Goal: Task Accomplishment & Management: Manage account settings

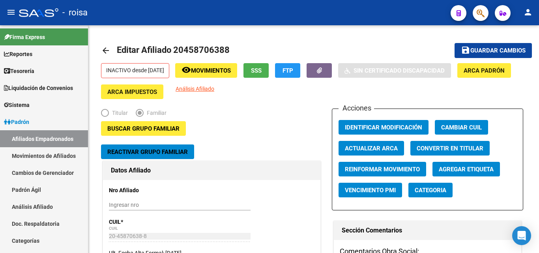
click at [483, 14] on icon "button" at bounding box center [481, 13] width 8 height 9
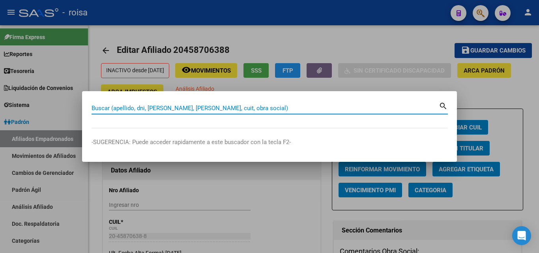
paste input "27-96063962-1"
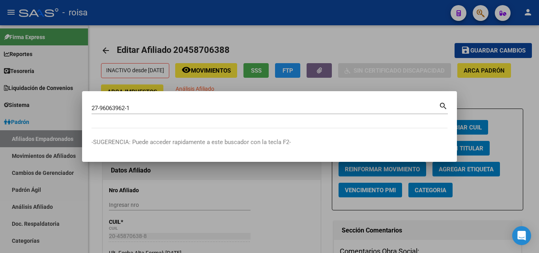
click at [447, 108] on mat-icon "search" at bounding box center [443, 105] width 9 height 9
type input "27960639621"
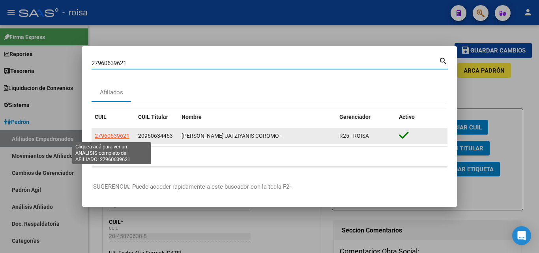
click at [109, 133] on span "27960639621" at bounding box center [112, 136] width 35 height 6
type textarea "27960639621"
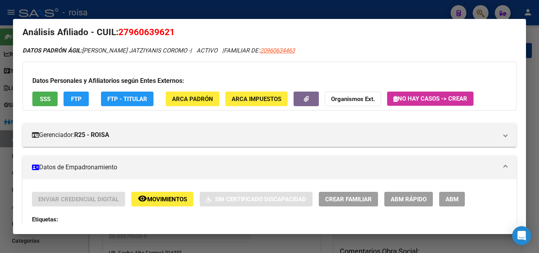
scroll to position [39, 0]
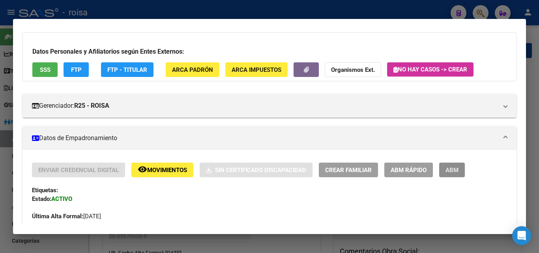
click at [457, 173] on span "ABM" at bounding box center [451, 169] width 13 height 7
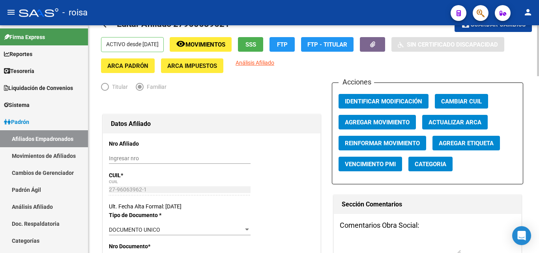
scroll to position [39, 0]
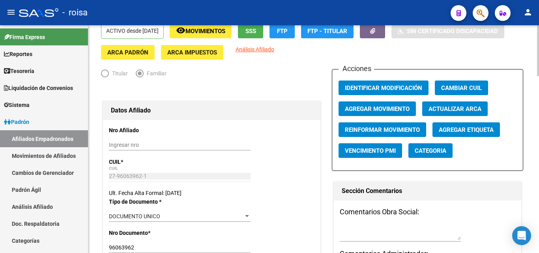
click at [393, 112] on span "Agregar Movimiento" at bounding box center [377, 108] width 65 height 7
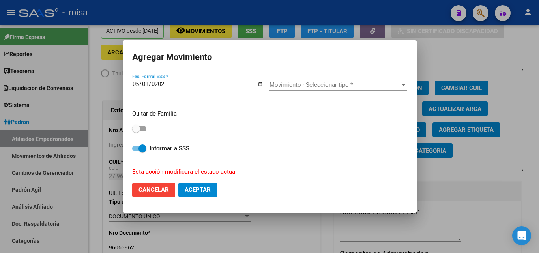
type input "[DATE]"
click at [312, 85] on span "Movimiento - Seleccionar tipo *" at bounding box center [334, 84] width 131 height 7
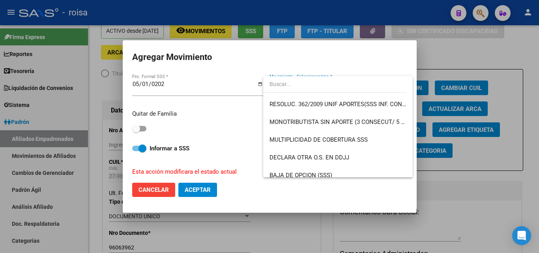
scroll to position [276, 0]
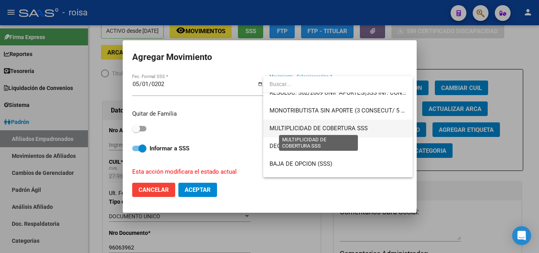
click at [328, 127] on span "MULTIPLICIDAD DE COBERTURA SSS" at bounding box center [318, 128] width 98 height 7
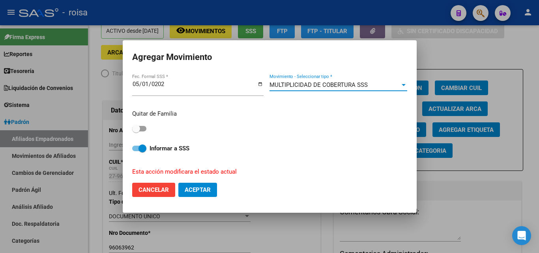
click at [138, 129] on span at bounding box center [136, 129] width 8 height 8
click at [136, 131] on input "checkbox" at bounding box center [136, 131] width 0 height 0
checkbox input "true"
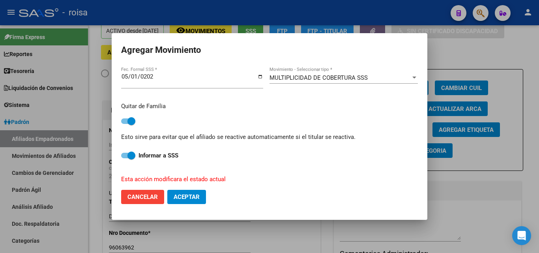
click at [176, 197] on span "Aceptar" at bounding box center [187, 196] width 26 height 7
checkbox input "false"
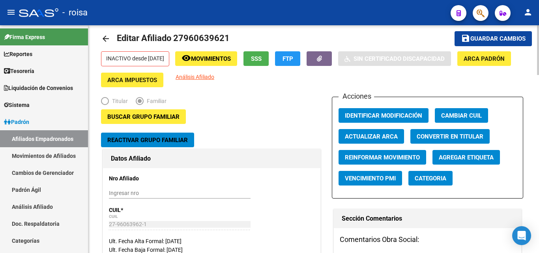
scroll to position [0, 0]
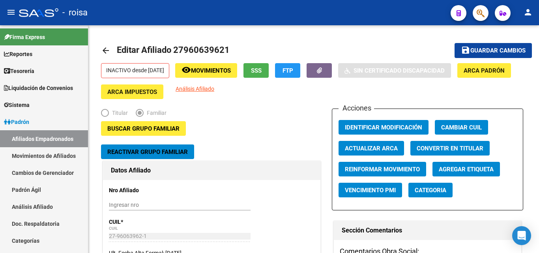
click at [479, 7] on span "button" at bounding box center [481, 13] width 8 height 16
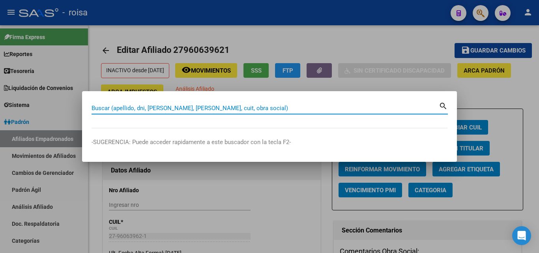
paste input "24311857262"
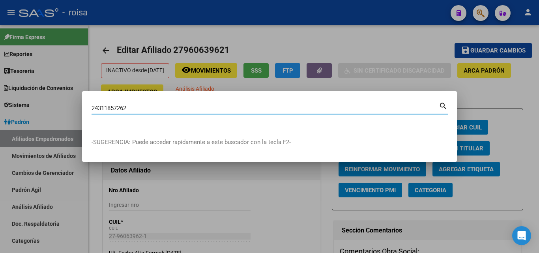
type input "24311857262"
click at [443, 108] on mat-icon "search" at bounding box center [443, 105] width 9 height 9
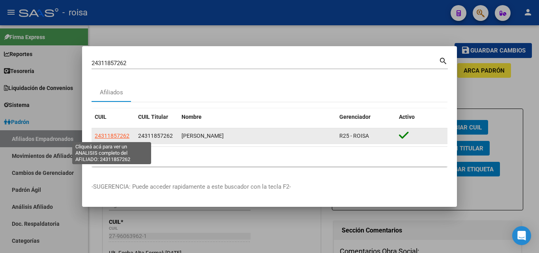
click at [123, 133] on span "24311857262" at bounding box center [112, 136] width 35 height 6
type textarea "24311857262"
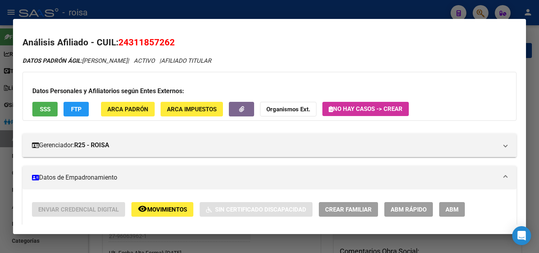
click at [288, 11] on div at bounding box center [269, 126] width 539 height 253
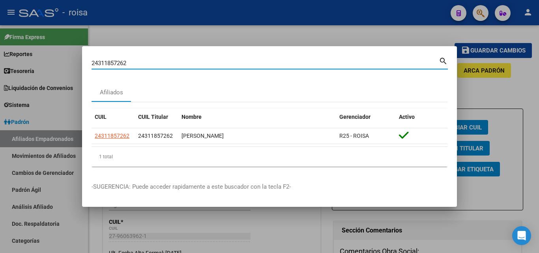
drag, startPoint x: 388, startPoint y: 60, endPoint x: 0, endPoint y: 42, distance: 388.2
click at [0, 42] on div "24311857262 Buscar (apellido, dni, cuil, nro traspaso, cuit, obra social) searc…" at bounding box center [269, 126] width 539 height 253
paste input "0943107131"
type input "20943107131"
click at [441, 62] on mat-icon "search" at bounding box center [443, 60] width 9 height 9
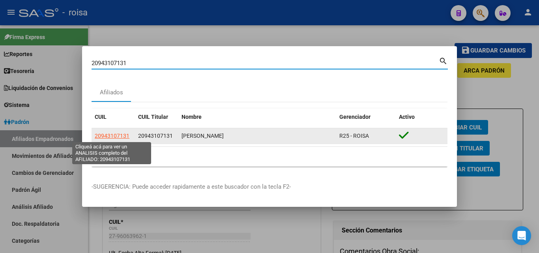
click at [109, 134] on span "20943107131" at bounding box center [112, 136] width 35 height 6
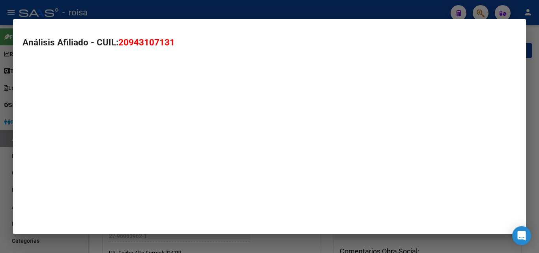
type textarea "20943107131"
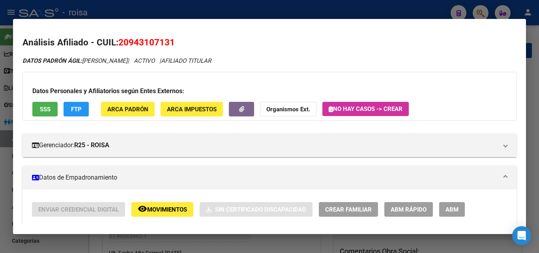
click at [376, 5] on div at bounding box center [269, 126] width 539 height 253
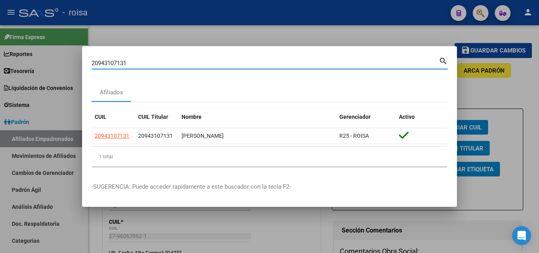
drag, startPoint x: 308, startPoint y: 66, endPoint x: 0, endPoint y: 48, distance: 308.2
click at [0, 48] on div "20943107131 Buscar (apellido, dni, cuil, nro traspaso, cuit, obra social) searc…" at bounding box center [269, 126] width 539 height 253
paste input "7-56884980-4"
click at [444, 61] on mat-icon "search" at bounding box center [443, 60] width 9 height 9
type input "27568849804"
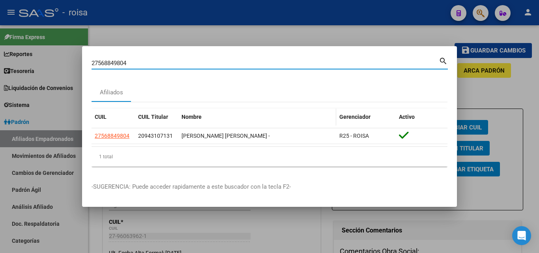
click at [269, 112] on div "Nombre" at bounding box center [256, 116] width 151 height 9
drag, startPoint x: 259, startPoint y: 154, endPoint x: 259, endPoint y: 103, distance: 50.9
click at [258, 154] on div "1 total" at bounding box center [270, 157] width 356 height 20
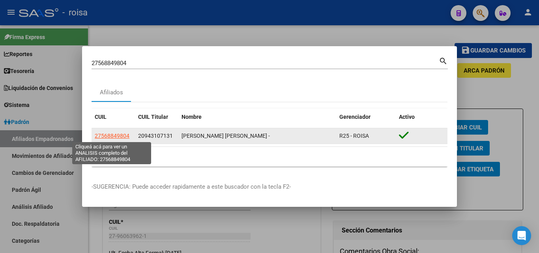
click at [116, 138] on span "27568849804" at bounding box center [112, 136] width 35 height 6
type textarea "27568849804"
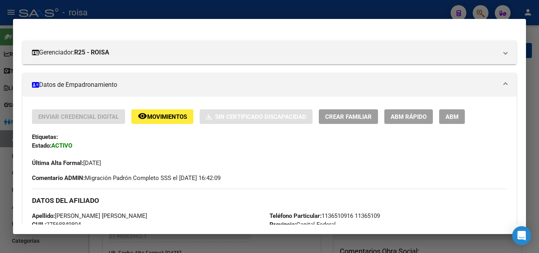
scroll to position [79, 0]
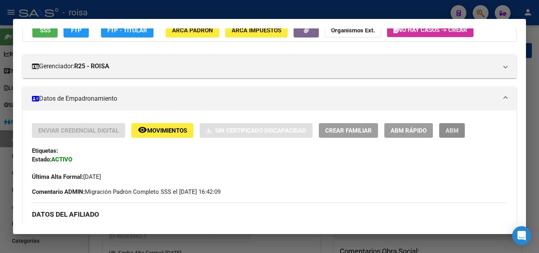
click at [453, 132] on span "ABM" at bounding box center [451, 130] width 13 height 7
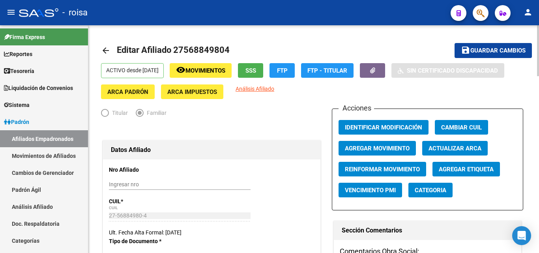
click at [400, 145] on span "Agregar Movimiento" at bounding box center [377, 148] width 65 height 7
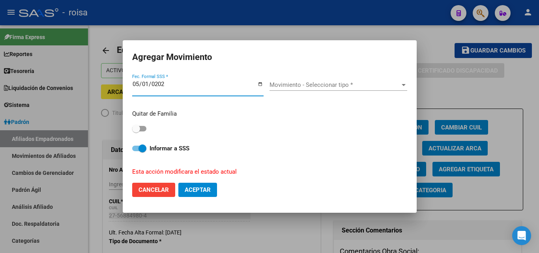
type input "[DATE]"
click at [353, 80] on div "Movimiento - Seleccionar tipo * Movimiento - Seleccionar tipo *" at bounding box center [338, 85] width 138 height 12
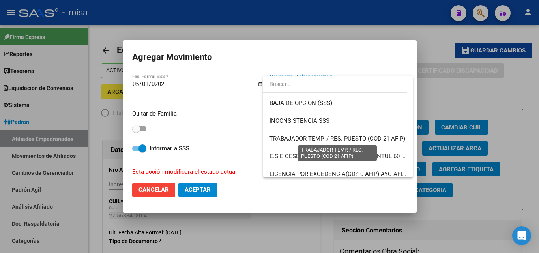
scroll to position [297, 0]
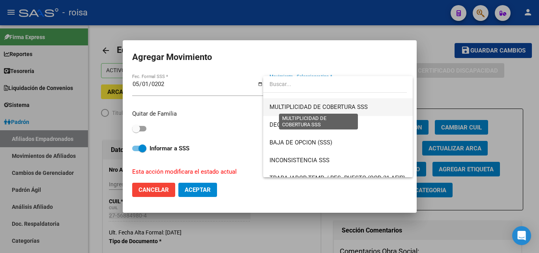
click at [339, 109] on span "MULTIPLICIDAD DE COBERTURA SSS" at bounding box center [318, 106] width 98 height 7
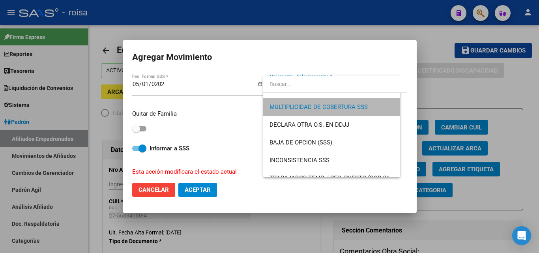
scroll to position [302, 0]
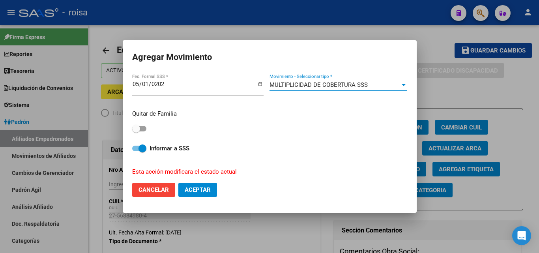
click at [144, 131] on span at bounding box center [139, 129] width 14 height 6
click at [136, 131] on input "checkbox" at bounding box center [136, 131] width 0 height 0
checkbox input "true"
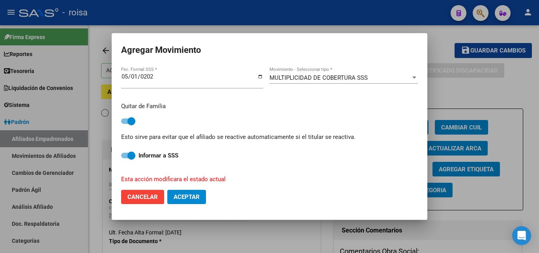
click at [180, 194] on span "Aceptar" at bounding box center [187, 196] width 26 height 7
checkbox input "false"
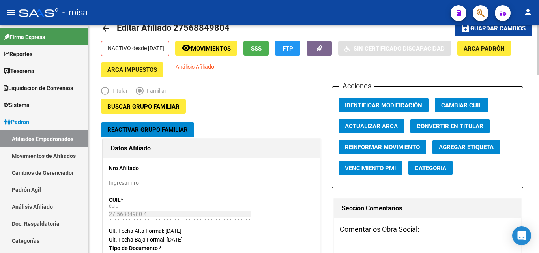
scroll to position [0, 0]
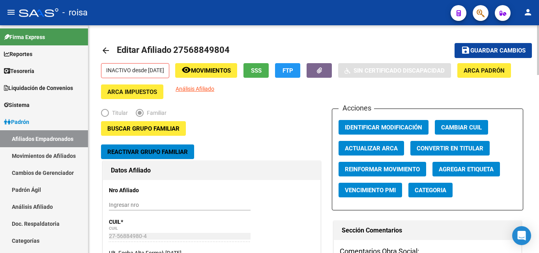
drag, startPoint x: 337, startPoint y: 105, endPoint x: 342, endPoint y: 145, distance: 40.7
click at [258, 116] on div "Titular Familiar" at bounding box center [211, 114] width 221 height 13
click at [191, 70] on mat-icon "remove_red_eye" at bounding box center [185, 69] width 9 height 9
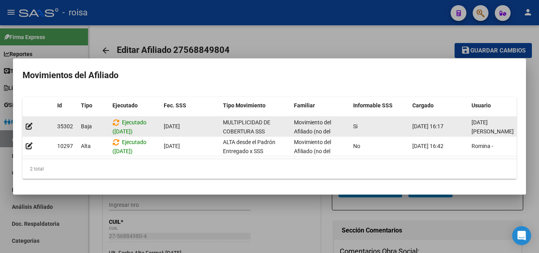
click at [237, 130] on span "MULTIPLICIDAD DE COBERTURA SSS" at bounding box center [246, 126] width 47 height 15
drag, startPoint x: 253, startPoint y: 126, endPoint x: 226, endPoint y: 122, distance: 27.2
click at [226, 122] on span "MULTIPLICIDAD DE COBERTURA SSS" at bounding box center [246, 126] width 47 height 15
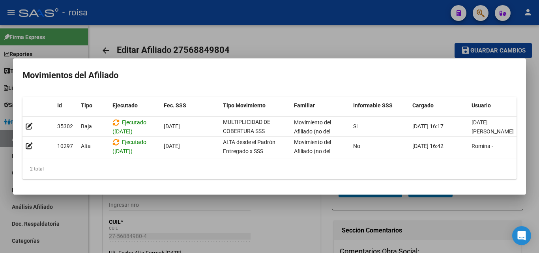
click at [262, 40] on div at bounding box center [269, 126] width 539 height 253
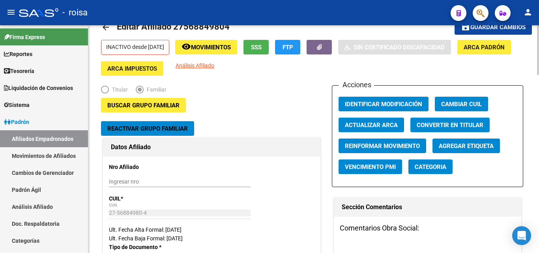
scroll to position [0, 0]
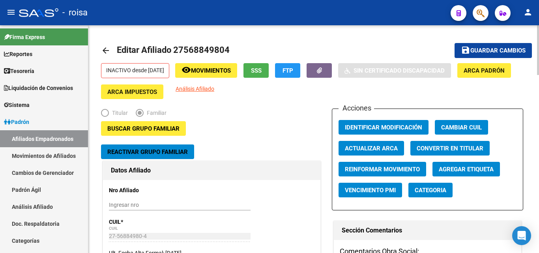
click at [298, 93] on div "INACTIVO desde [DATE] remove_red_eye Movimientos SSS FTP Sin Certificado Discap…" at bounding box center [313, 81] width 425 height 36
click at [271, 117] on div "Titular Familiar" at bounding box center [211, 114] width 221 height 13
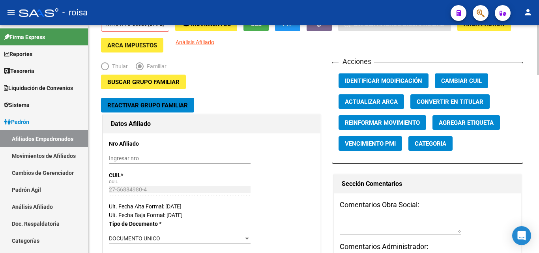
scroll to position [39, 0]
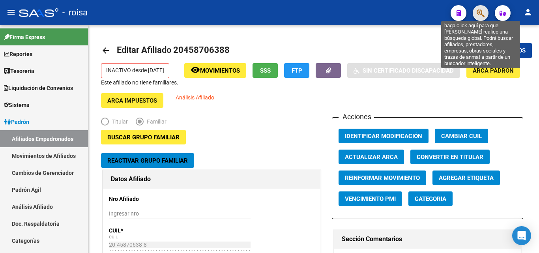
click at [484, 12] on icon "button" at bounding box center [481, 13] width 8 height 9
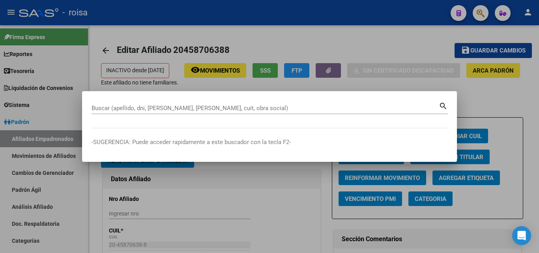
paste input "27293515501"
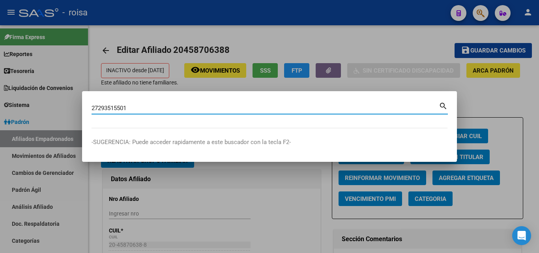
type input "27293515501"
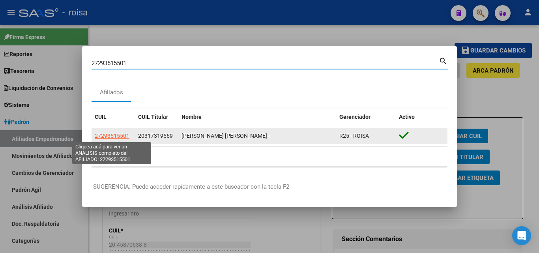
click at [120, 135] on span "27293515501" at bounding box center [112, 136] width 35 height 6
type textarea "27293515501"
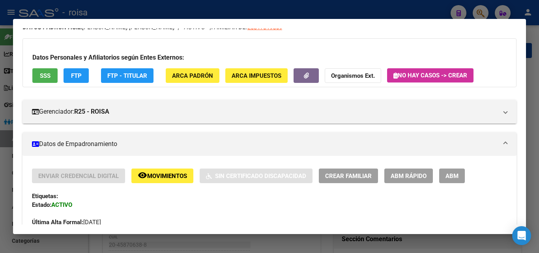
scroll to position [79, 0]
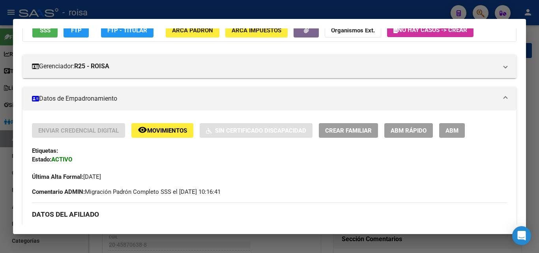
click at [454, 129] on span "ABM" at bounding box center [451, 130] width 13 height 7
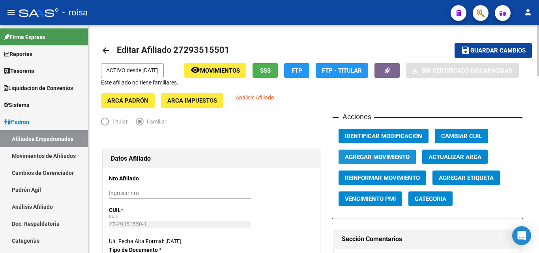
click at [387, 160] on span "Agregar Movimiento" at bounding box center [377, 156] width 65 height 7
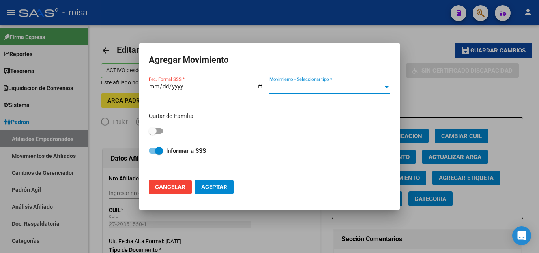
click at [378, 88] on span "Movimiento - Seleccionar tipo *" at bounding box center [326, 87] width 114 height 7
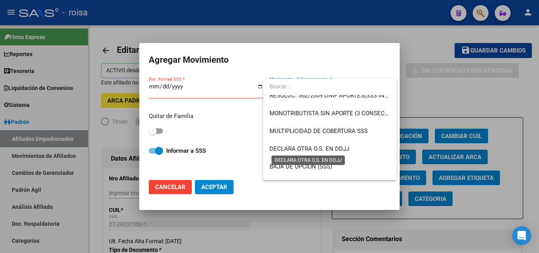
scroll to position [316, 0]
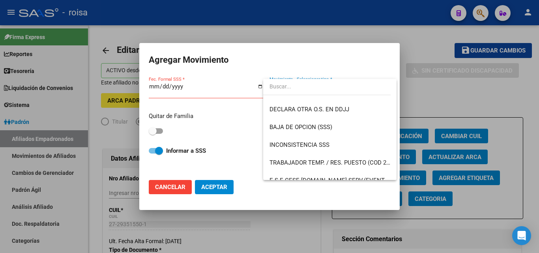
click at [415, 53] on div at bounding box center [269, 126] width 539 height 253
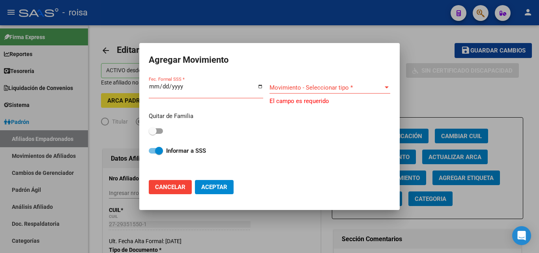
click at [171, 185] on span "Cancelar" at bounding box center [170, 186] width 30 height 7
checkbox input "false"
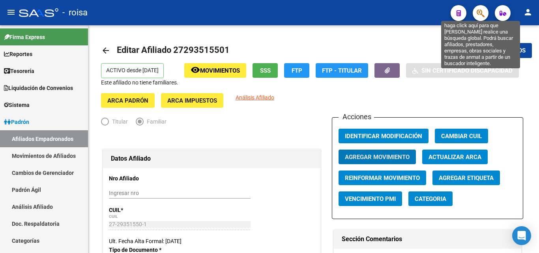
click at [481, 15] on icon "button" at bounding box center [481, 13] width 8 height 9
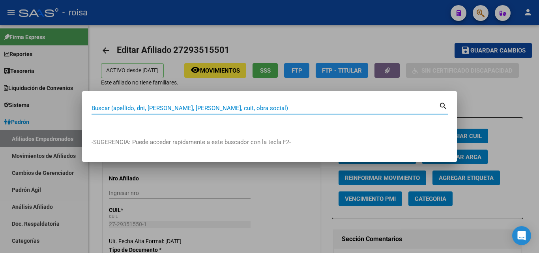
paste input "200012400044"
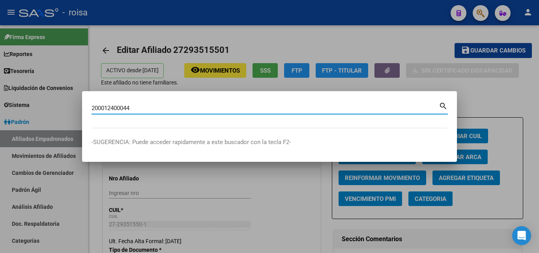
click at [445, 107] on mat-icon "search" at bounding box center [443, 105] width 9 height 9
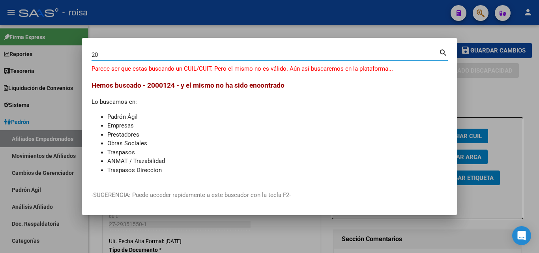
type input "2"
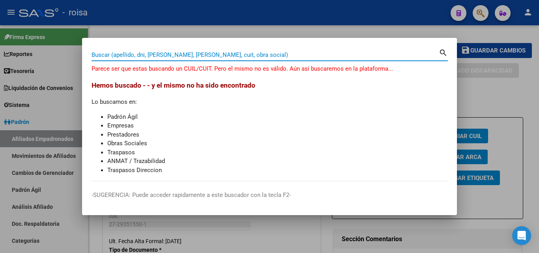
paste input "20-12400044-1"
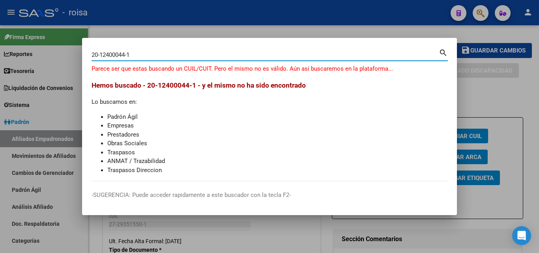
click at [443, 51] on mat-icon "search" at bounding box center [443, 51] width 9 height 9
type input "20124000441"
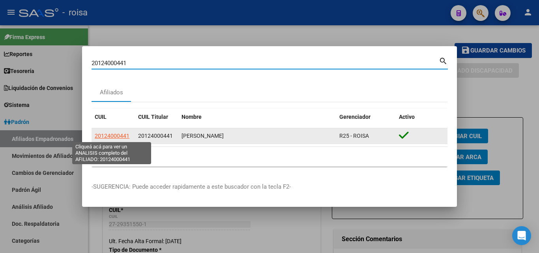
click at [122, 134] on span "20124000441" at bounding box center [112, 136] width 35 height 6
type textarea "20124000441"
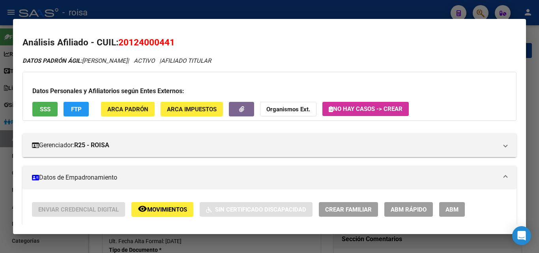
click at [296, 82] on div "Datos Personales y Afiliatorios según Entes Externos: SSS FTP ARCA Padrón ARCA …" at bounding box center [269, 96] width 494 height 49
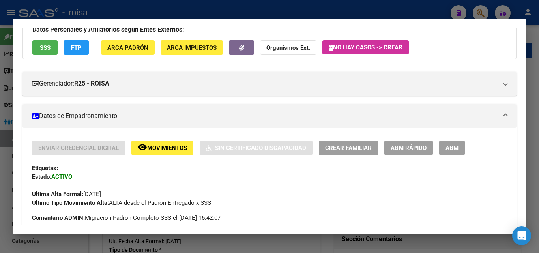
scroll to position [79, 0]
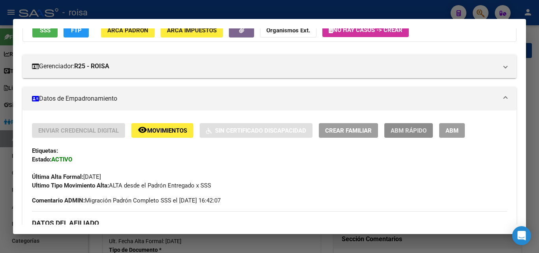
click at [419, 131] on span "ABM Rápido" at bounding box center [409, 130] width 36 height 7
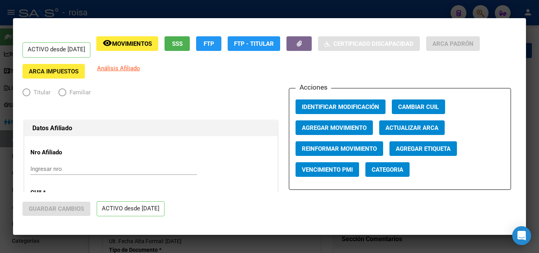
radio input "true"
type input "30-50475708-7"
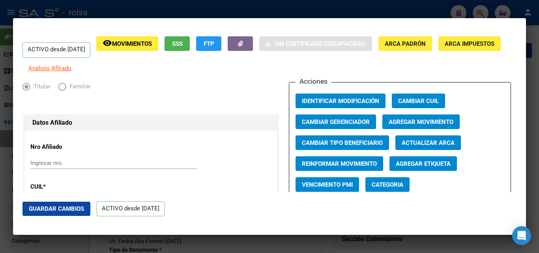
click at [428, 122] on button "Agregar Movimiento" at bounding box center [420, 121] width 77 height 15
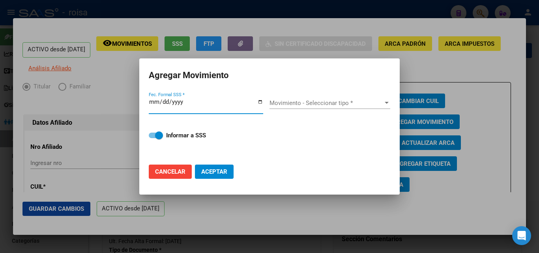
click at [324, 104] on span "Movimiento - Seleccionar tipo *" at bounding box center [326, 102] width 114 height 7
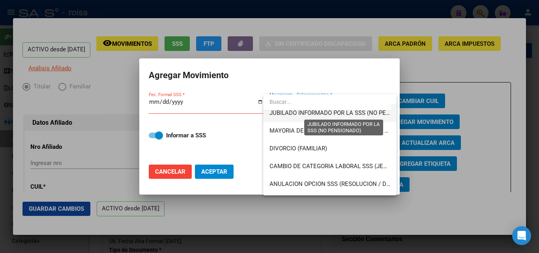
click at [344, 115] on span "JUBILADO INFORMADO POR LA SSS (NO PENSIONADO)" at bounding box center [343, 112] width 148 height 7
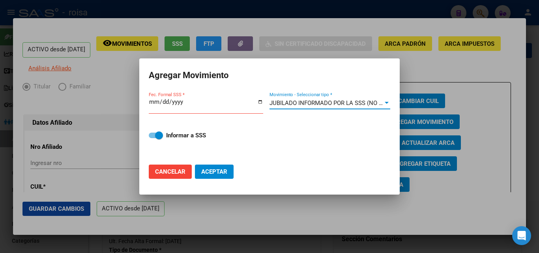
click at [153, 102] on input "Fec. Formal SSS *" at bounding box center [206, 105] width 114 height 13
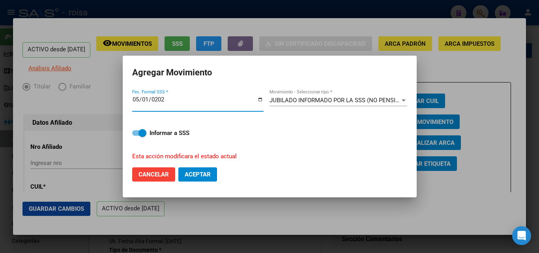
type input "[DATE]"
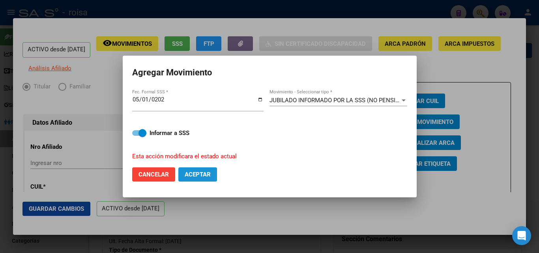
click at [196, 173] on span "Aceptar" at bounding box center [198, 174] width 26 height 7
checkbox input "false"
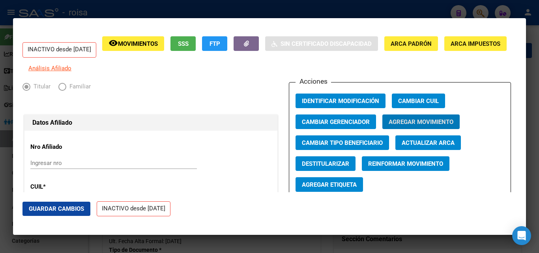
click at [113, 4] on div at bounding box center [269, 126] width 539 height 253
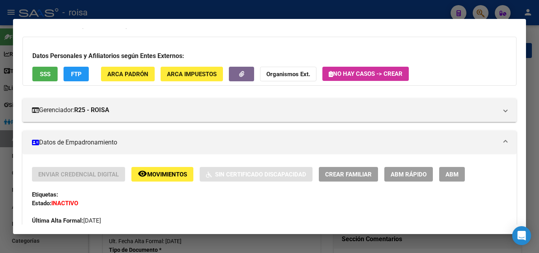
scroll to position [0, 0]
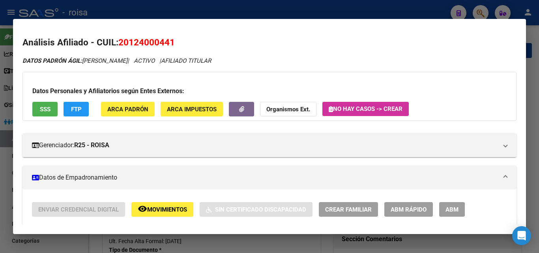
click at [226, 9] on div at bounding box center [269, 126] width 539 height 253
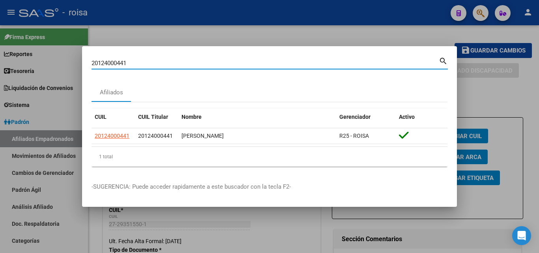
drag, startPoint x: 275, startPoint y: 63, endPoint x: 15, endPoint y: 58, distance: 259.2
click at [15, 58] on div "20124000441 Buscar (apellido, dni, cuil, nro traspaso, cuit, obra social) searc…" at bounding box center [269, 126] width 539 height 253
paste input "7935568078"
type input "27935568078"
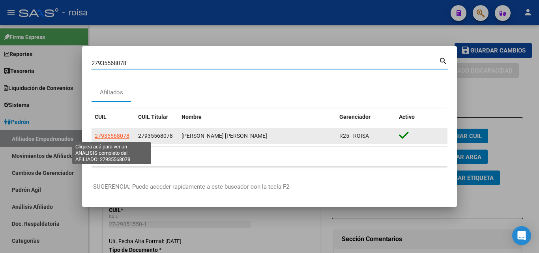
click at [118, 136] on span "27935568078" at bounding box center [112, 136] width 35 height 6
type textarea "27935568078"
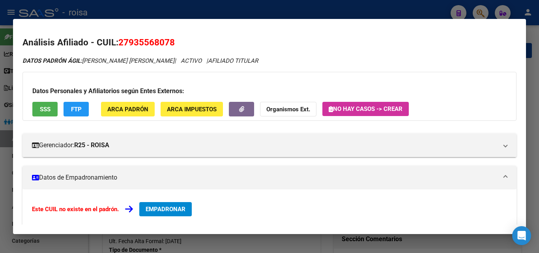
click at [72, 175] on mat-panel-title "Datos de Empadronamiento" at bounding box center [265, 177] width 466 height 9
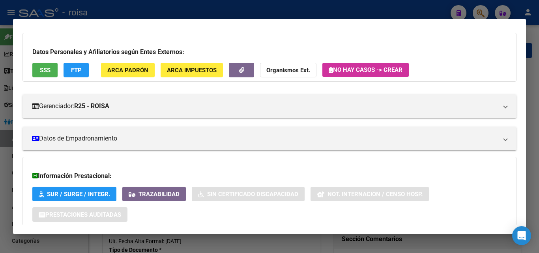
scroll to position [89, 0]
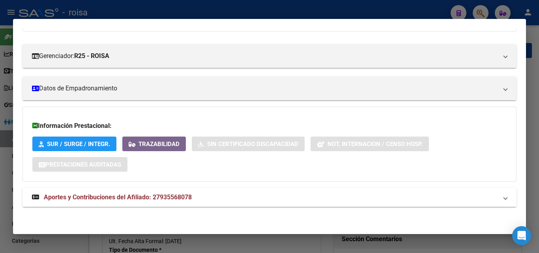
click at [148, 194] on span "Aportes y Contribuciones del Afiliado: 27935568078" at bounding box center [118, 196] width 148 height 7
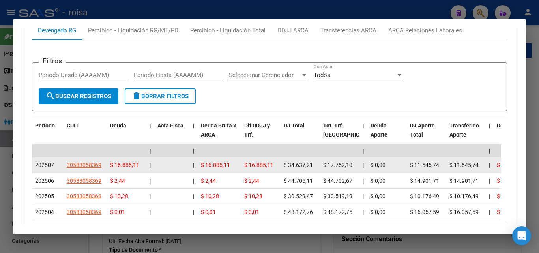
scroll to position [333, 0]
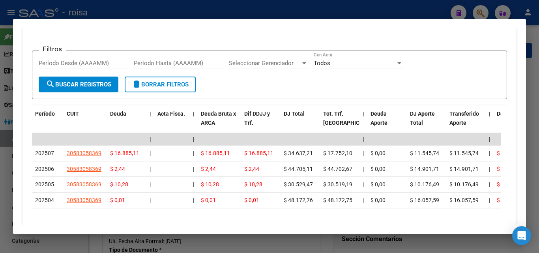
click at [432, 7] on div at bounding box center [269, 126] width 539 height 253
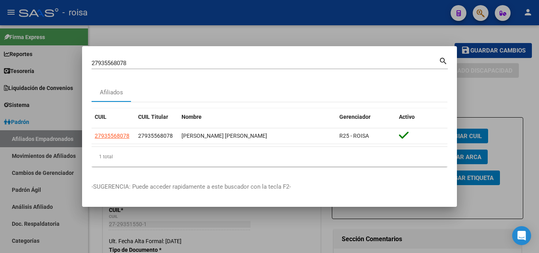
drag, startPoint x: 293, startPoint y: 64, endPoint x: 0, endPoint y: 49, distance: 293.1
click at [0, 50] on div "27935568078 Buscar (apellido, dni, cuil, nro traspaso, cuit, obra social) searc…" at bounding box center [269, 126] width 539 height 253
paste input "12400044"
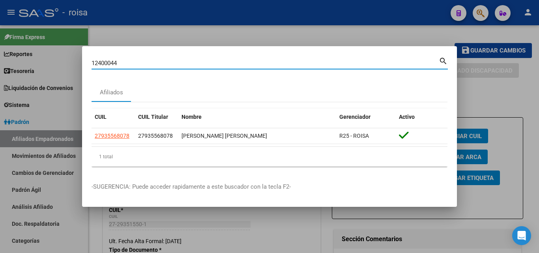
type input "12400044"
click at [445, 61] on mat-icon "search" at bounding box center [443, 60] width 9 height 9
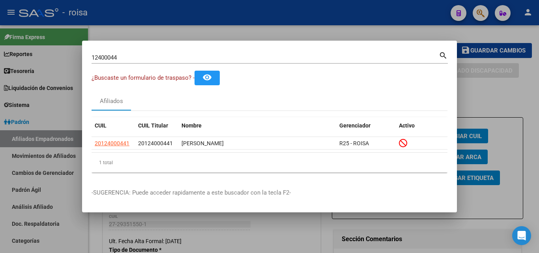
click at [330, 22] on div at bounding box center [269, 126] width 539 height 253
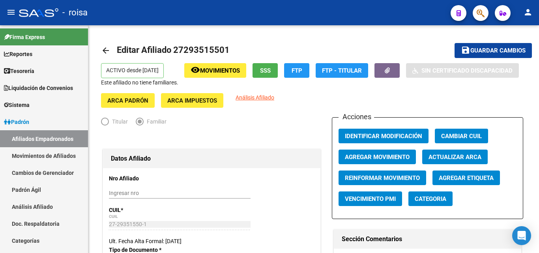
click at [481, 18] on span "button" at bounding box center [481, 13] width 8 height 16
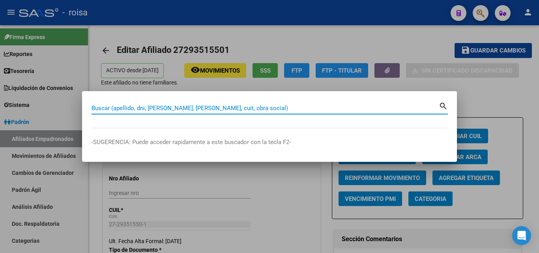
paste input "27935568078"
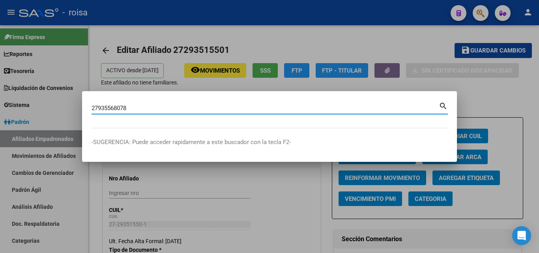
type input "27935568078"
click at [441, 103] on mat-icon "search" at bounding box center [443, 105] width 9 height 9
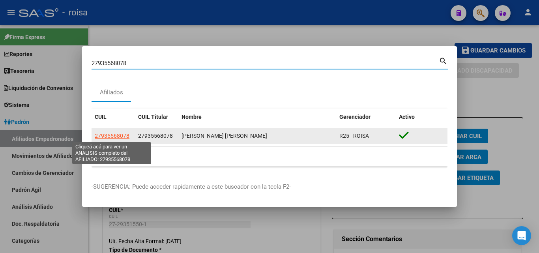
click at [123, 138] on span "27935568078" at bounding box center [112, 136] width 35 height 6
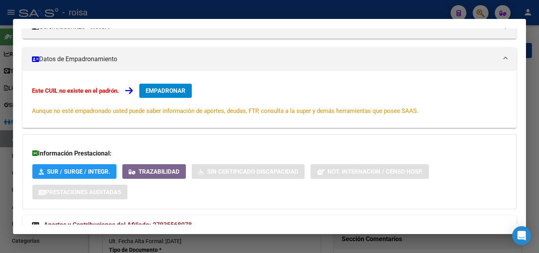
scroll to position [146, 0]
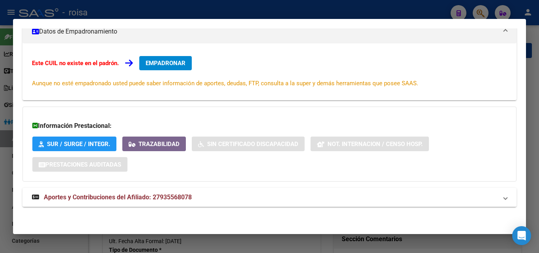
click at [168, 63] on span "EMPADRONAR" at bounding box center [166, 63] width 40 height 7
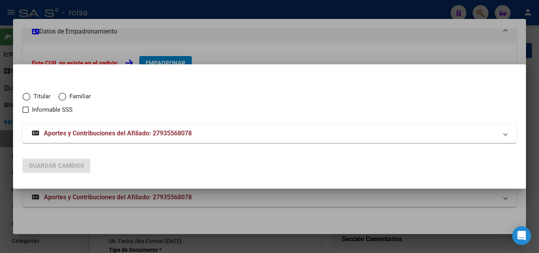
click at [26, 97] on span "Elija una opción" at bounding box center [26, 97] width 0 height 0
click at [26, 97] on input "Titular" at bounding box center [26, 97] width 8 height 8
radio input "true"
checkbox input "true"
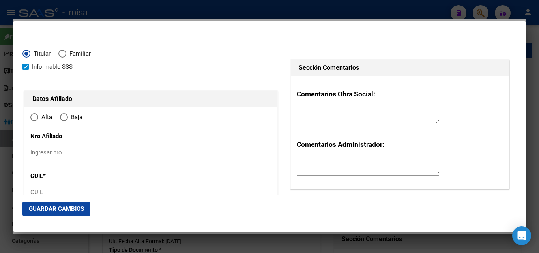
type input "27-93556807-8"
type input "93556807"
type input "[PERSON_NAME]"
type input "[DATE]"
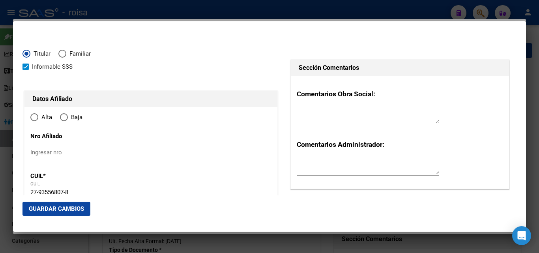
type input "GRAND BOURG"
type input "1615"
type input "[GEOGRAPHIC_DATA]"
type input "286"
radio input "true"
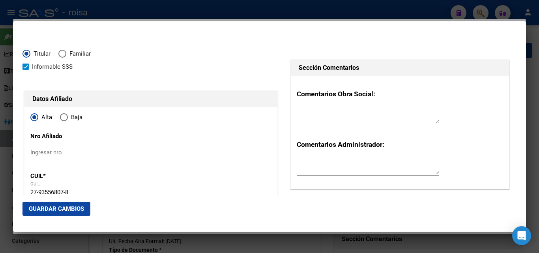
click at [62, 117] on span "Elija una opción" at bounding box center [64, 117] width 8 height 8
click at [62, 117] on input "Baja" at bounding box center [64, 117] width 8 height 8
radio input "true"
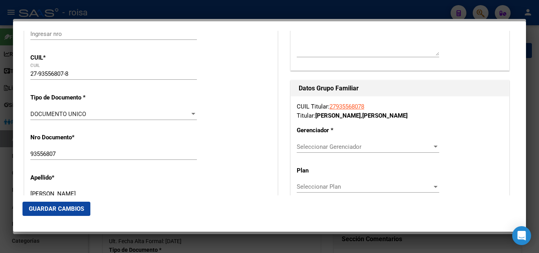
scroll to position [79, 0]
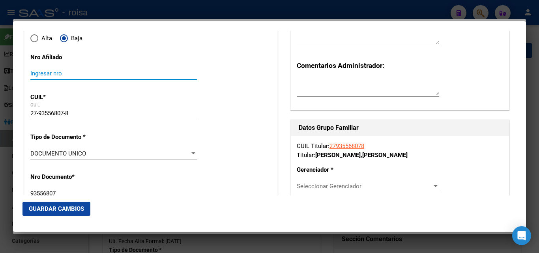
click at [70, 76] on input "Ingresar nro" at bounding box center [113, 73] width 166 height 7
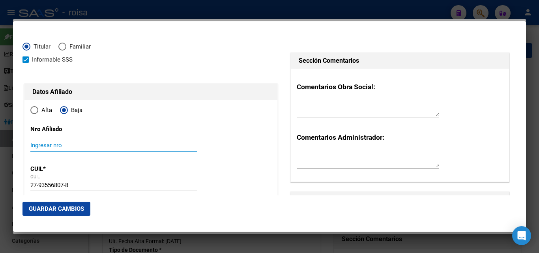
scroll to position [0, 0]
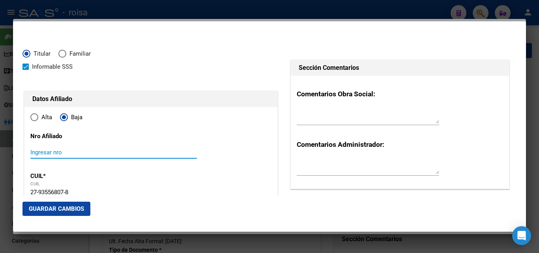
click at [12, 183] on div at bounding box center [269, 126] width 539 height 253
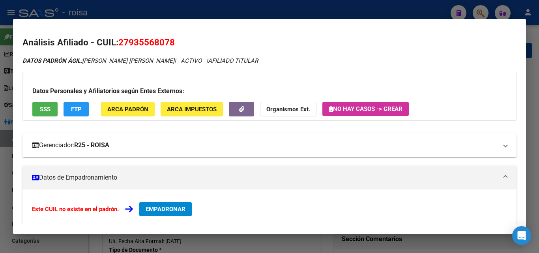
click at [97, 144] on strong "R25 - ROISA" at bounding box center [91, 144] width 35 height 9
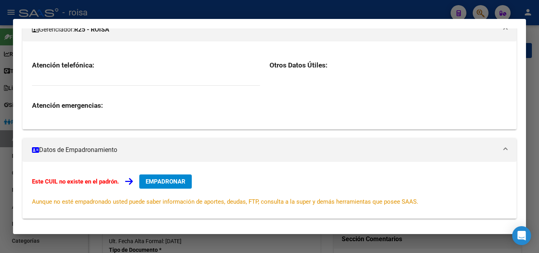
scroll to position [118, 0]
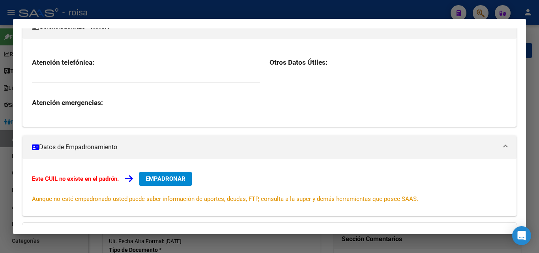
click at [171, 185] on button "EMPADRONAR" at bounding box center [165, 179] width 52 height 14
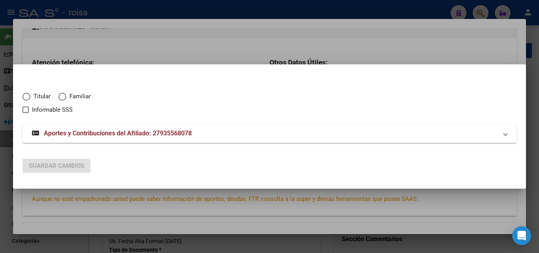
click at [26, 95] on span "Elija una opción" at bounding box center [26, 97] width 8 height 8
click at [26, 95] on input "Titular" at bounding box center [26, 97] width 8 height 8
radio input "true"
checkbox input "true"
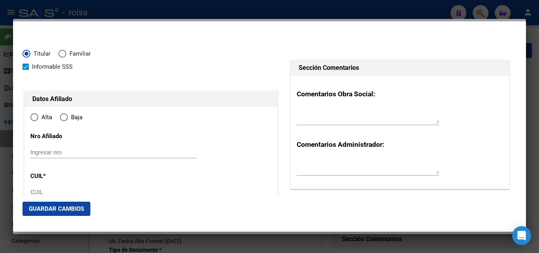
type input "27-93556807-8"
type input "93556807"
type input "[PERSON_NAME]"
type input "[DATE]"
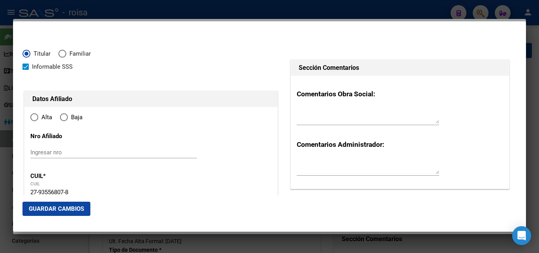
type input "GRAND BOURG"
type input "1615"
type input "[GEOGRAPHIC_DATA]"
type input "286"
radio input "true"
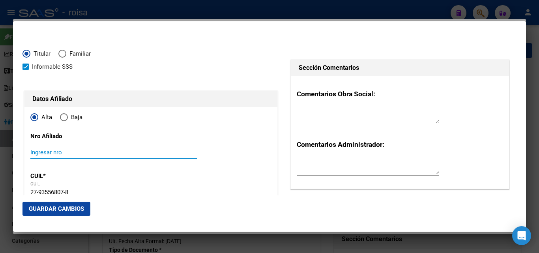
click at [62, 151] on input "Ingresar nro" at bounding box center [113, 152] width 166 height 7
paste input "27935568078"
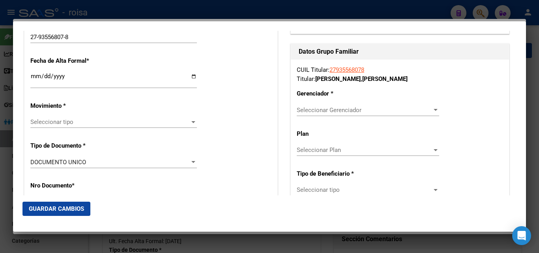
scroll to position [158, 0]
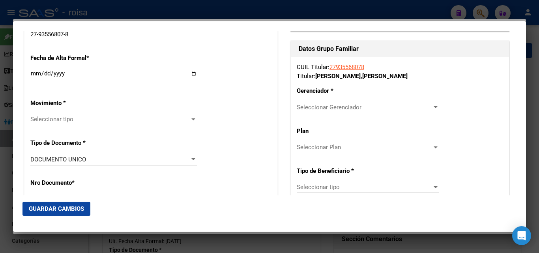
type input "27935568078"
click at [80, 122] on span "Seleccionar tipo" at bounding box center [109, 119] width 159 height 7
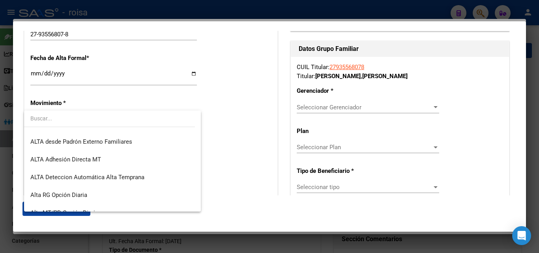
scroll to position [272, 0]
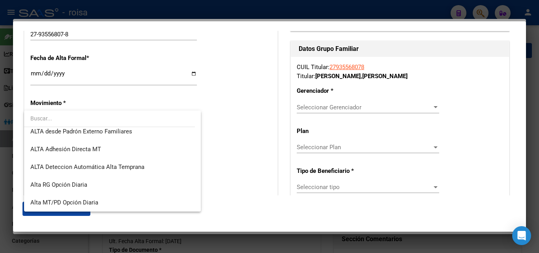
click at [218, 49] on div at bounding box center [269, 126] width 539 height 253
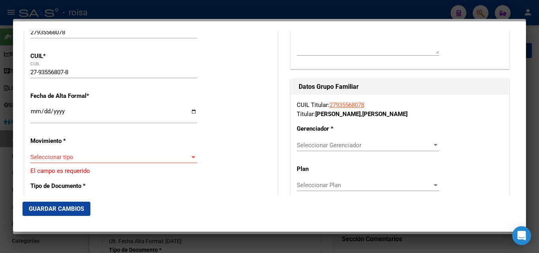
scroll to position [39, 0]
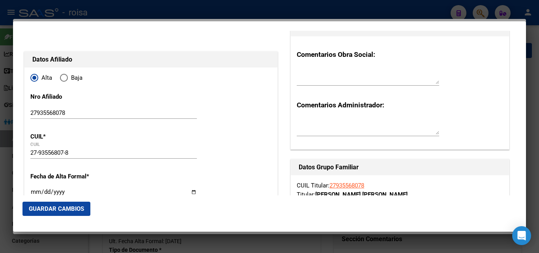
click at [410, 243] on div at bounding box center [269, 126] width 539 height 253
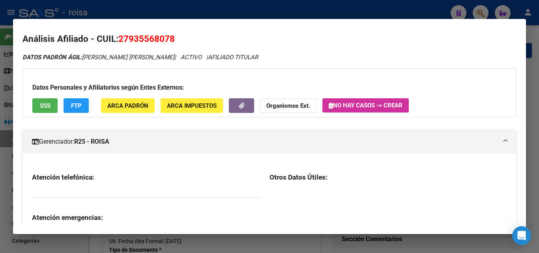
scroll to position [0, 0]
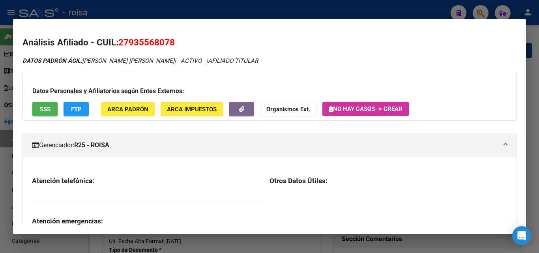
click at [118, 12] on div at bounding box center [269, 126] width 539 height 253
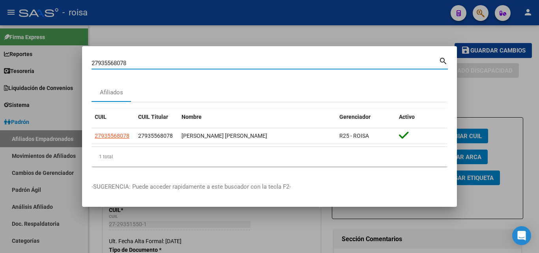
drag, startPoint x: 179, startPoint y: 49, endPoint x: 5, endPoint y: 32, distance: 175.2
click at [4, 32] on div "27935568078 Buscar (apellido, dni, cuil, nro traspaso, cuit, obra social) searc…" at bounding box center [269, 126] width 539 height 253
paste input "0464192612"
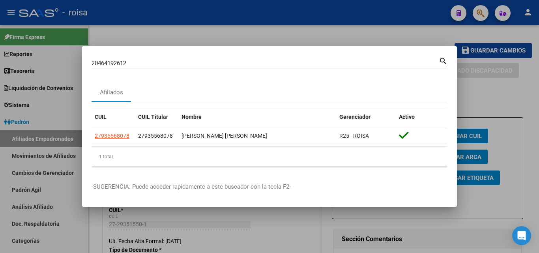
click at [443, 60] on mat-icon "search" at bounding box center [443, 60] width 9 height 9
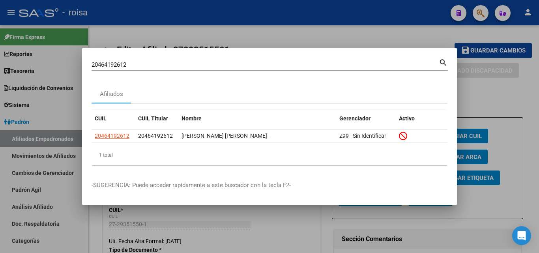
drag, startPoint x: 180, startPoint y: 67, endPoint x: 75, endPoint y: 47, distance: 107.1
click at [16, 43] on div "20464192612 Buscar (apellido, dni, cuil, nro traspaso, cuit, obra social) searc…" at bounding box center [269, 126] width 539 height 253
click at [435, 61] on input "20464192612" at bounding box center [265, 64] width 347 height 7
drag, startPoint x: 173, startPoint y: 64, endPoint x: 36, endPoint y: 53, distance: 137.3
click at [36, 53] on div "20464192612 Buscar (apellido, dni, cuil, nro traspaso, cuit, obra social) searc…" at bounding box center [269, 126] width 539 height 253
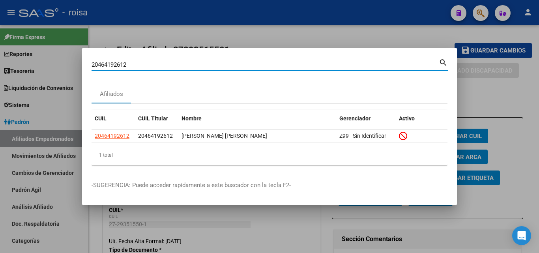
paste input "38749506"
click at [439, 68] on div "20387495062 Buscar (apellido, dni, cuil, [PERSON_NAME], cuit, obra social) sear…" at bounding box center [270, 63] width 356 height 13
click at [440, 64] on mat-icon "search" at bounding box center [443, 61] width 9 height 9
drag, startPoint x: 443, startPoint y: 58, endPoint x: 437, endPoint y: 60, distance: 6.9
click at [444, 58] on mat-icon "search" at bounding box center [443, 61] width 9 height 9
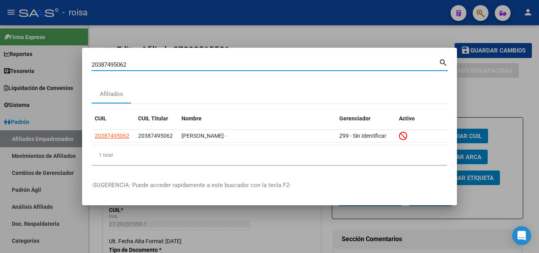
drag, startPoint x: 144, startPoint y: 64, endPoint x: 0, endPoint y: 42, distance: 145.2
click at [0, 42] on div "20387495062 Buscar (apellido, dni, cuil, nro traspaso, cuit, obra social) searc…" at bounding box center [269, 126] width 539 height 253
paste input "100094534035"
type input "100094534035"
click at [441, 61] on mat-icon "search" at bounding box center [443, 61] width 9 height 9
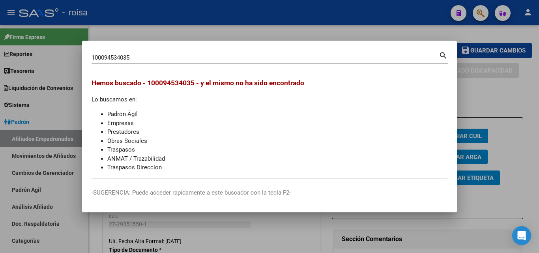
click at [166, 252] on div at bounding box center [269, 126] width 539 height 253
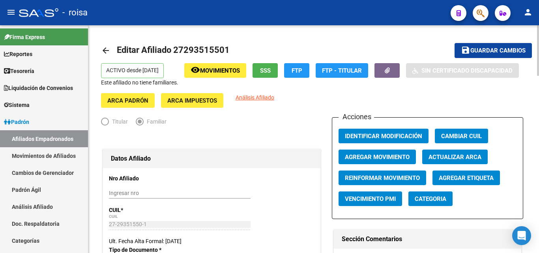
click at [110, 51] on mat-icon "arrow_back" at bounding box center [105, 50] width 9 height 9
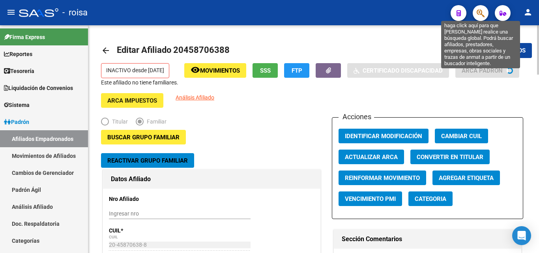
click at [479, 11] on icon "button" at bounding box center [481, 13] width 8 height 9
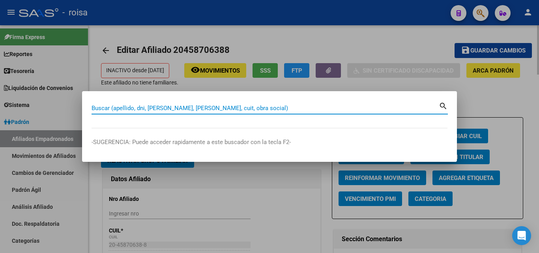
paste input "27-94534035-0"
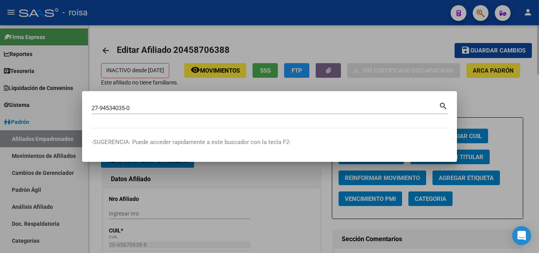
click at [444, 105] on mat-icon "search" at bounding box center [443, 105] width 9 height 9
type input "27945340350"
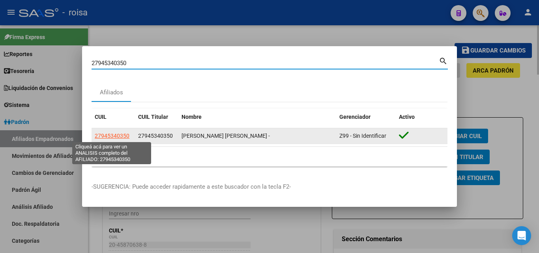
click at [121, 136] on span "27945340350" at bounding box center [112, 136] width 35 height 6
type textarea "27945340350"
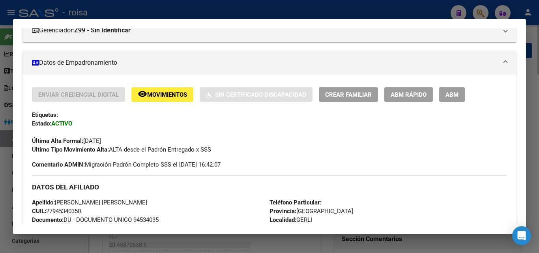
scroll to position [97, 0]
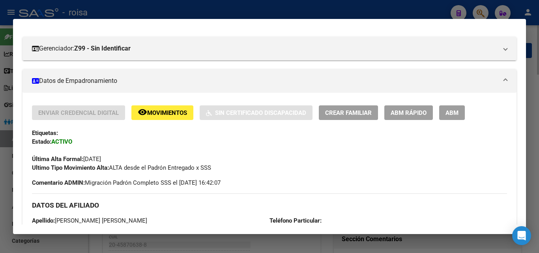
click at [445, 112] on button "ABM" at bounding box center [452, 112] width 26 height 15
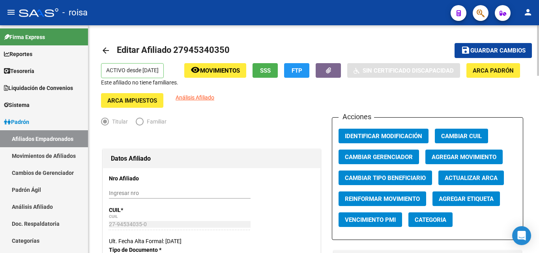
click at [459, 156] on span "Agregar Movimiento" at bounding box center [464, 156] width 65 height 7
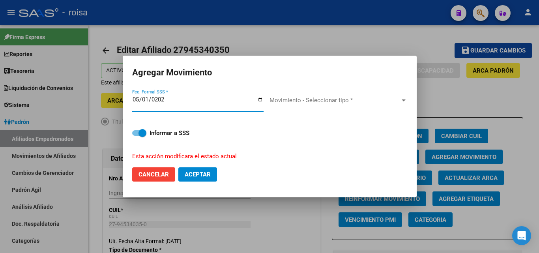
type input "[DATE]"
click at [302, 95] on div "Movimiento - Seleccionar tipo * Movimiento - Seleccionar tipo *" at bounding box center [338, 100] width 138 height 12
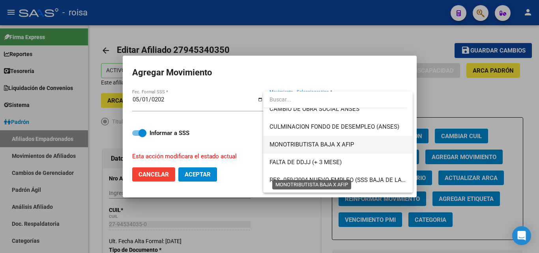
scroll to position [197, 0]
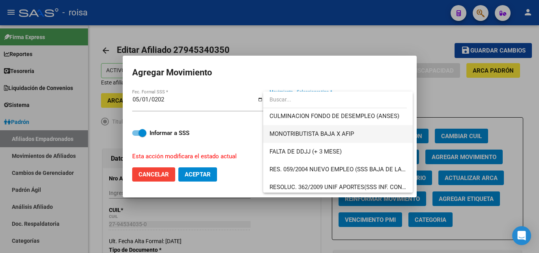
click at [344, 136] on span "MONOTRIBUTISTA BAJA X AFIP" at bounding box center [311, 133] width 84 height 7
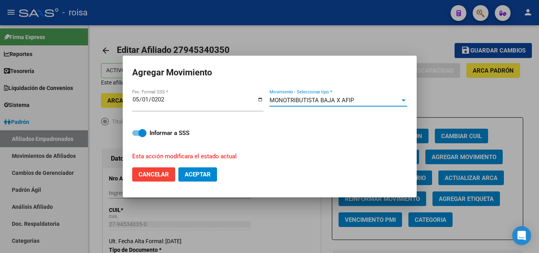
click at [193, 172] on span "Aceptar" at bounding box center [198, 174] width 26 height 7
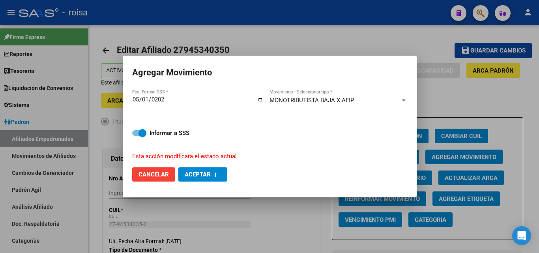
checkbox input "false"
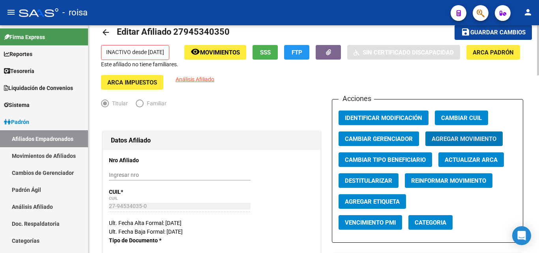
scroll to position [0, 0]
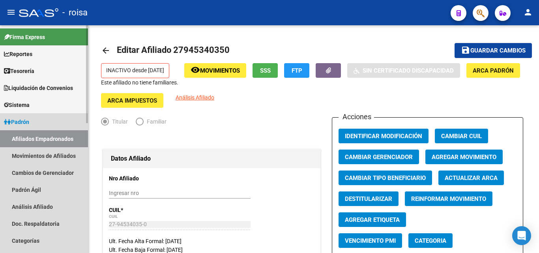
click at [55, 122] on link "Padrón" at bounding box center [44, 121] width 88 height 17
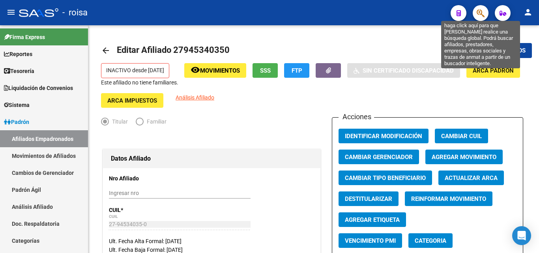
click at [484, 12] on icon "button" at bounding box center [481, 13] width 8 height 9
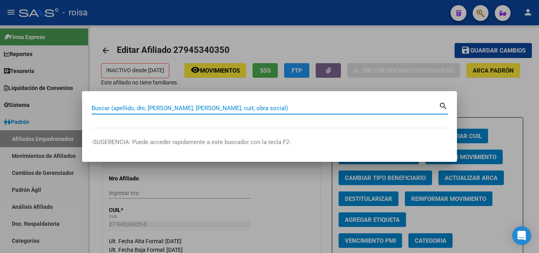
paste input "27945340350"
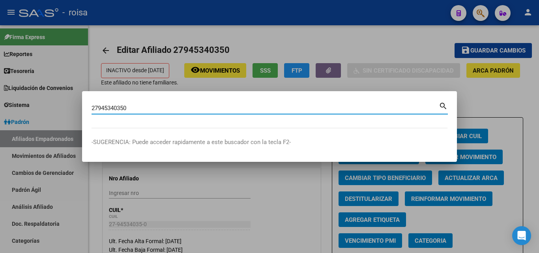
type input "27945340350"
click at [441, 107] on mat-icon "search" at bounding box center [443, 105] width 9 height 9
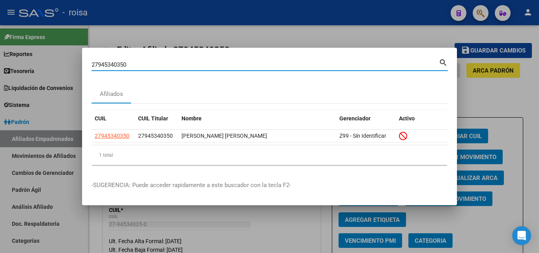
click at [348, 29] on div at bounding box center [269, 126] width 539 height 253
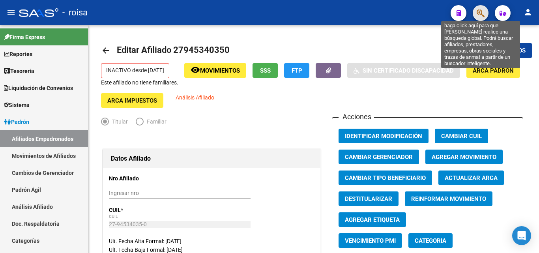
click at [483, 14] on icon "button" at bounding box center [481, 13] width 8 height 9
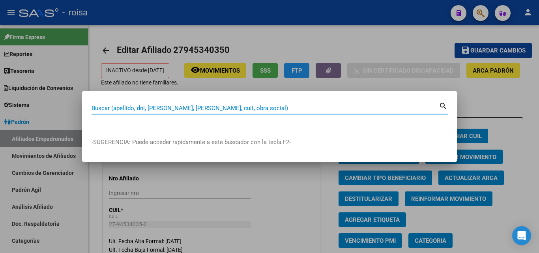
paste input "20462086122"
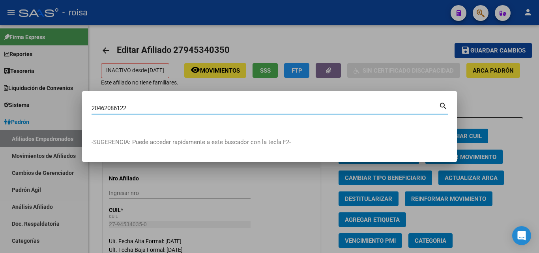
type input "20462086122"
click at [444, 105] on mat-icon "search" at bounding box center [443, 105] width 9 height 9
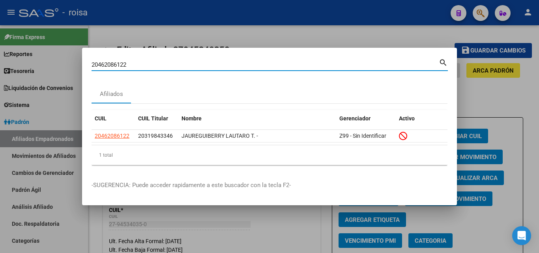
click at [363, 39] on div at bounding box center [269, 126] width 539 height 253
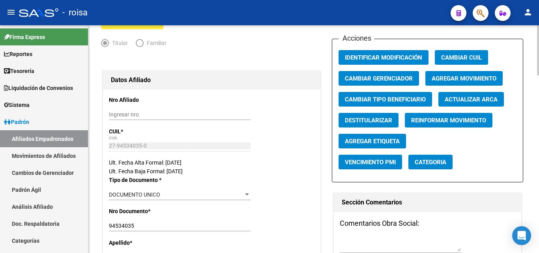
scroll to position [79, 0]
